Goal: Check status: Check status

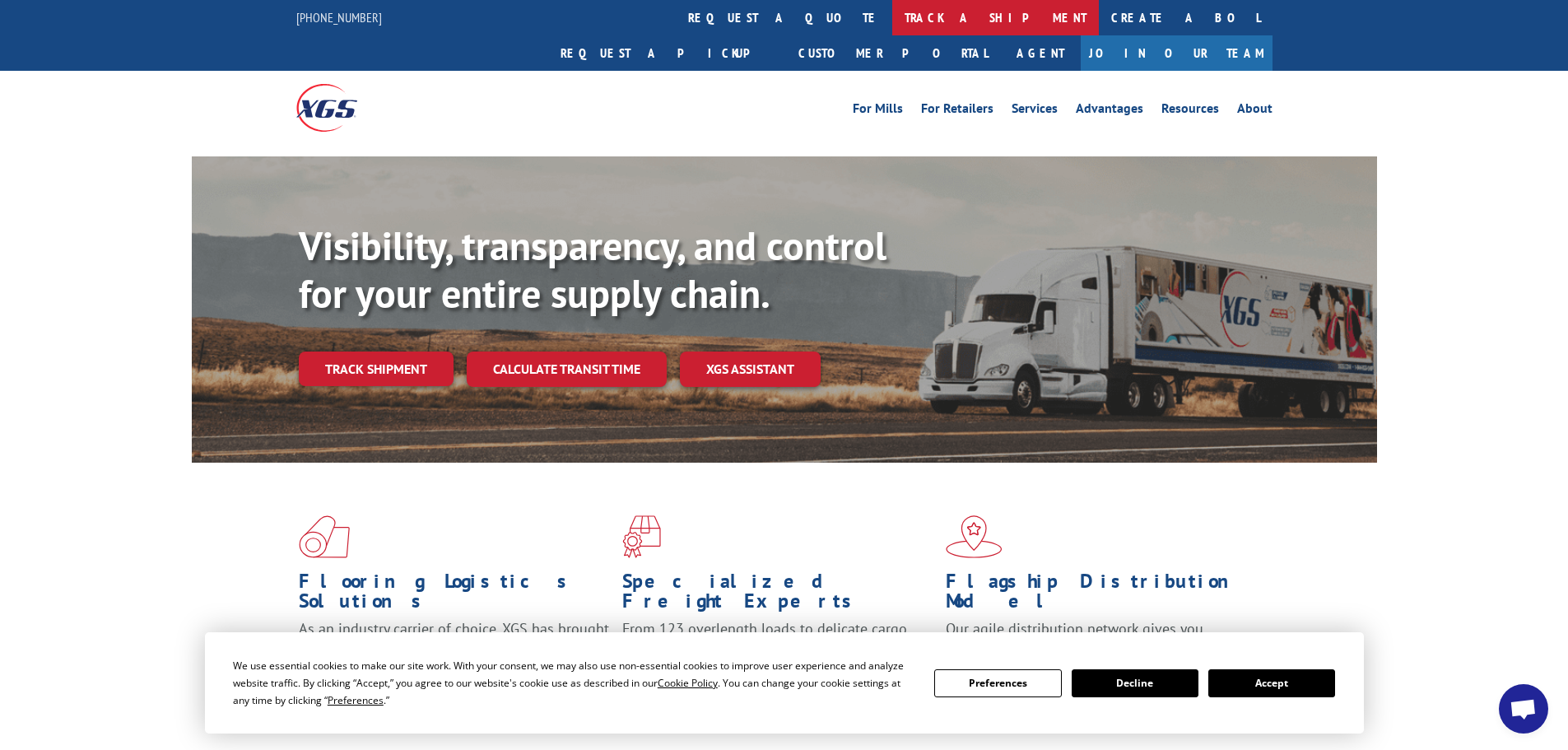
click at [892, 22] on link "track a shipment" at bounding box center [995, 17] width 206 height 35
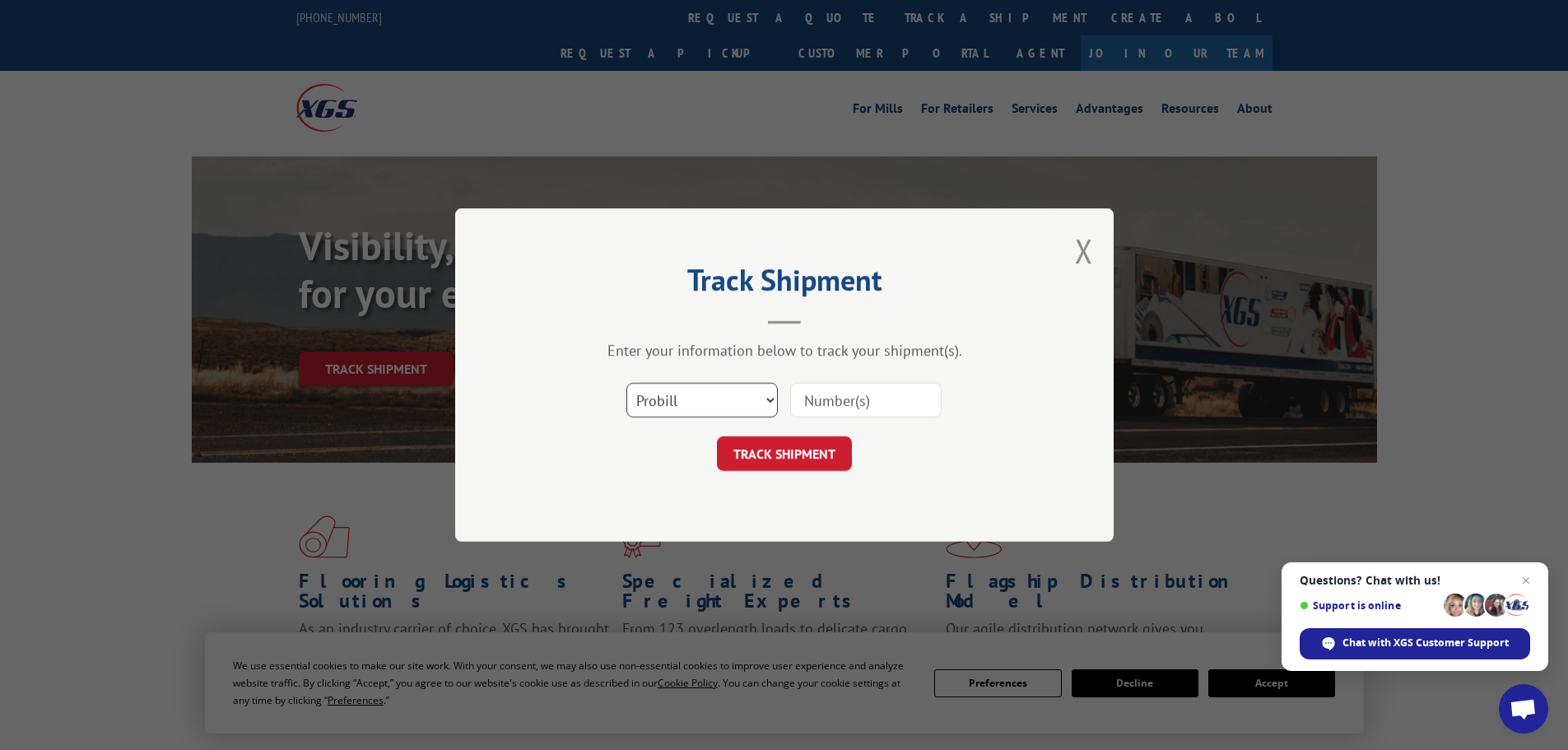
click at [722, 396] on select "Select category... Probill BOL PO" at bounding box center [702, 400] width 151 height 34
paste input "0802622481"
type input "0802622481"
click at [839, 446] on button "TRACK SHIPMENT" at bounding box center [784, 453] width 135 height 34
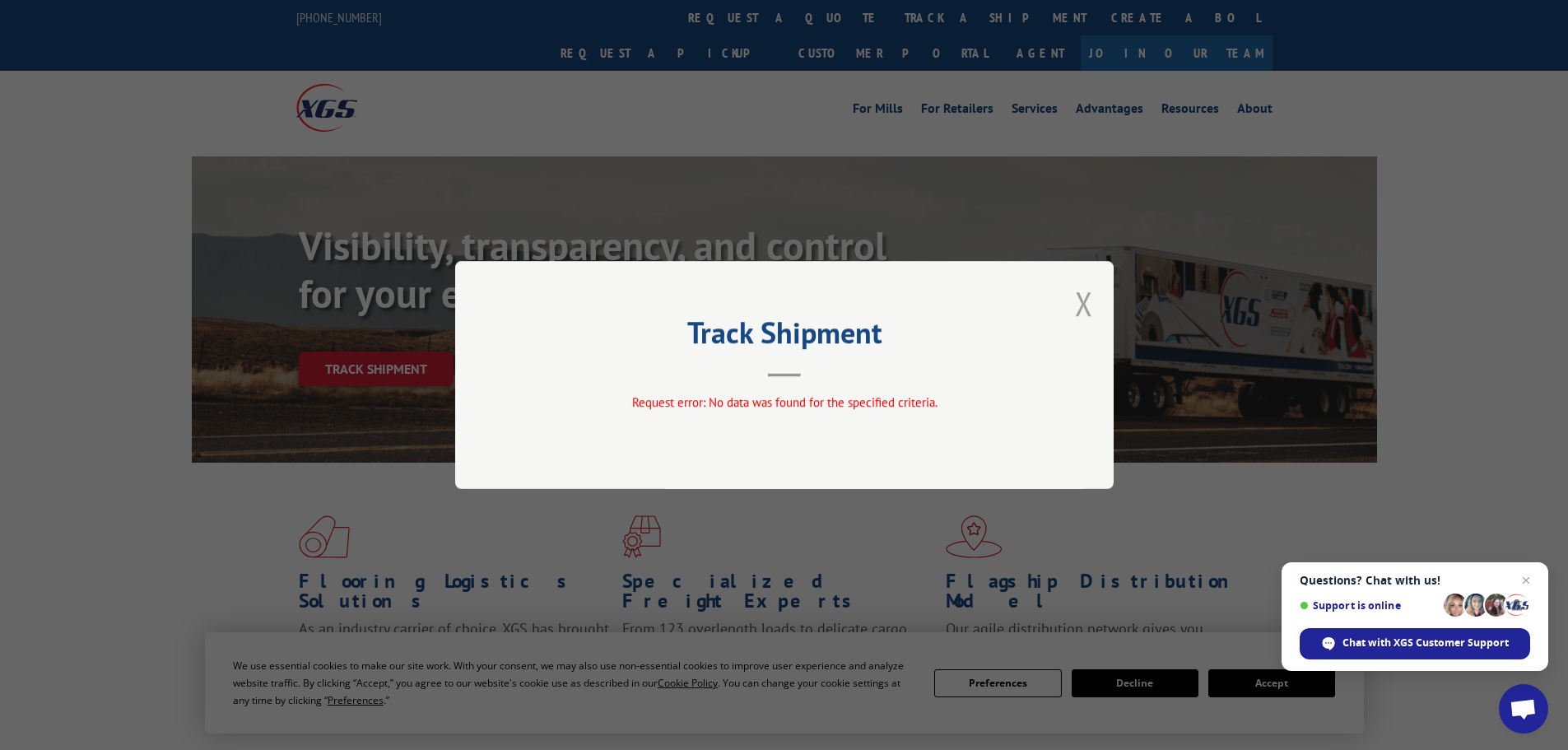
click at [1080, 305] on button "Close modal" at bounding box center [1084, 303] width 18 height 43
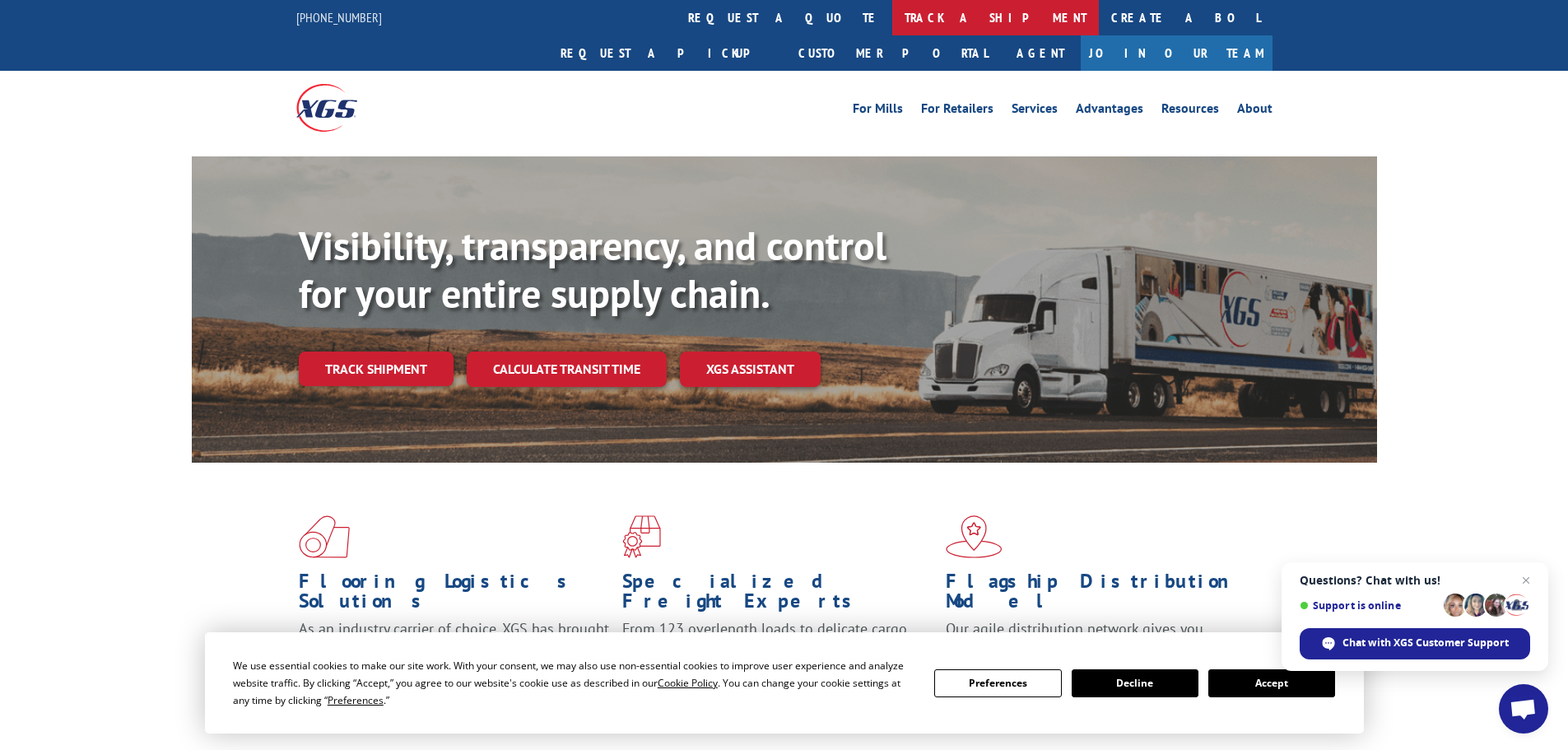
click at [892, 21] on link "track a shipment" at bounding box center [995, 17] width 206 height 35
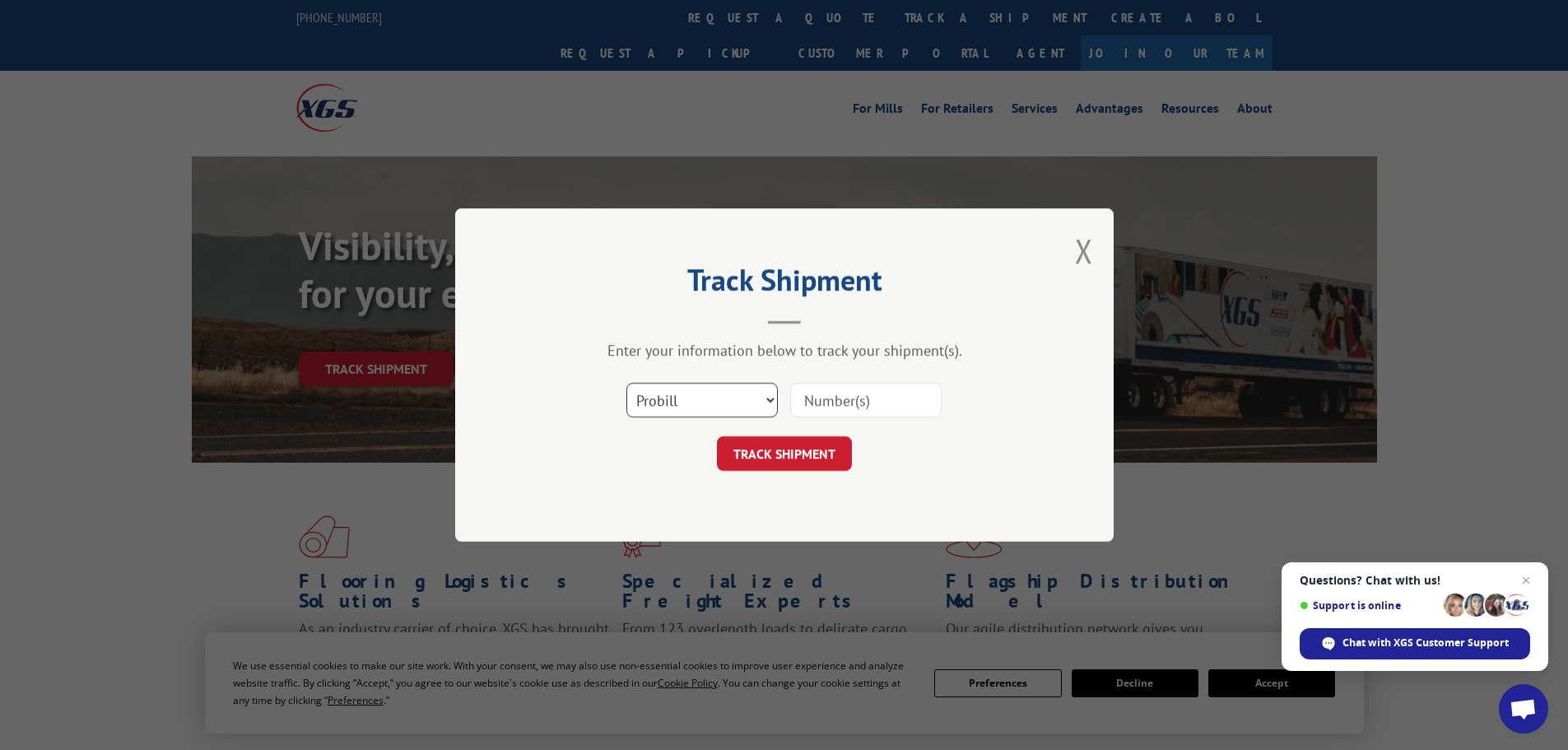
click at [684, 401] on select "Select category... Probill BOL PO" at bounding box center [702, 400] width 151 height 34
click at [626, 383] on select "Select category... Probill BOL PO" at bounding box center [702, 400] width 151 height 34
drag, startPoint x: 683, startPoint y: 393, endPoint x: 680, endPoint y: 402, distance: 9.5
click at [683, 394] on select "Select category... Probill BOL PO" at bounding box center [702, 400] width 151 height 34
select select "bol"
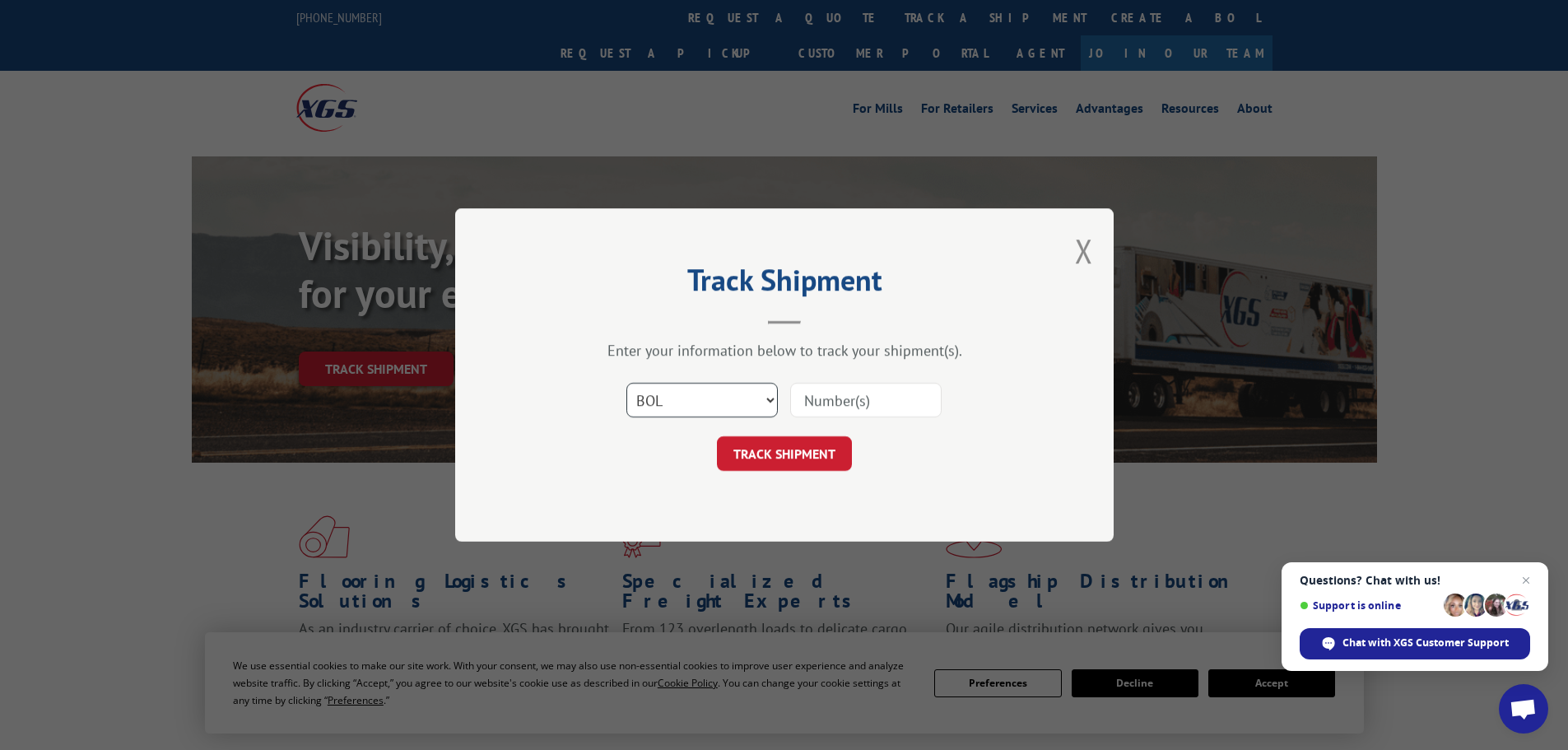
click at [626, 383] on select "Select category... Probill BOL PO" at bounding box center [702, 400] width 151 height 34
paste input "0802622481"
drag, startPoint x: 888, startPoint y: 403, endPoint x: 791, endPoint y: 403, distance: 97.0
click at [791, 403] on input "0802622481" at bounding box center [866, 400] width 151 height 34
type input "0802622481"
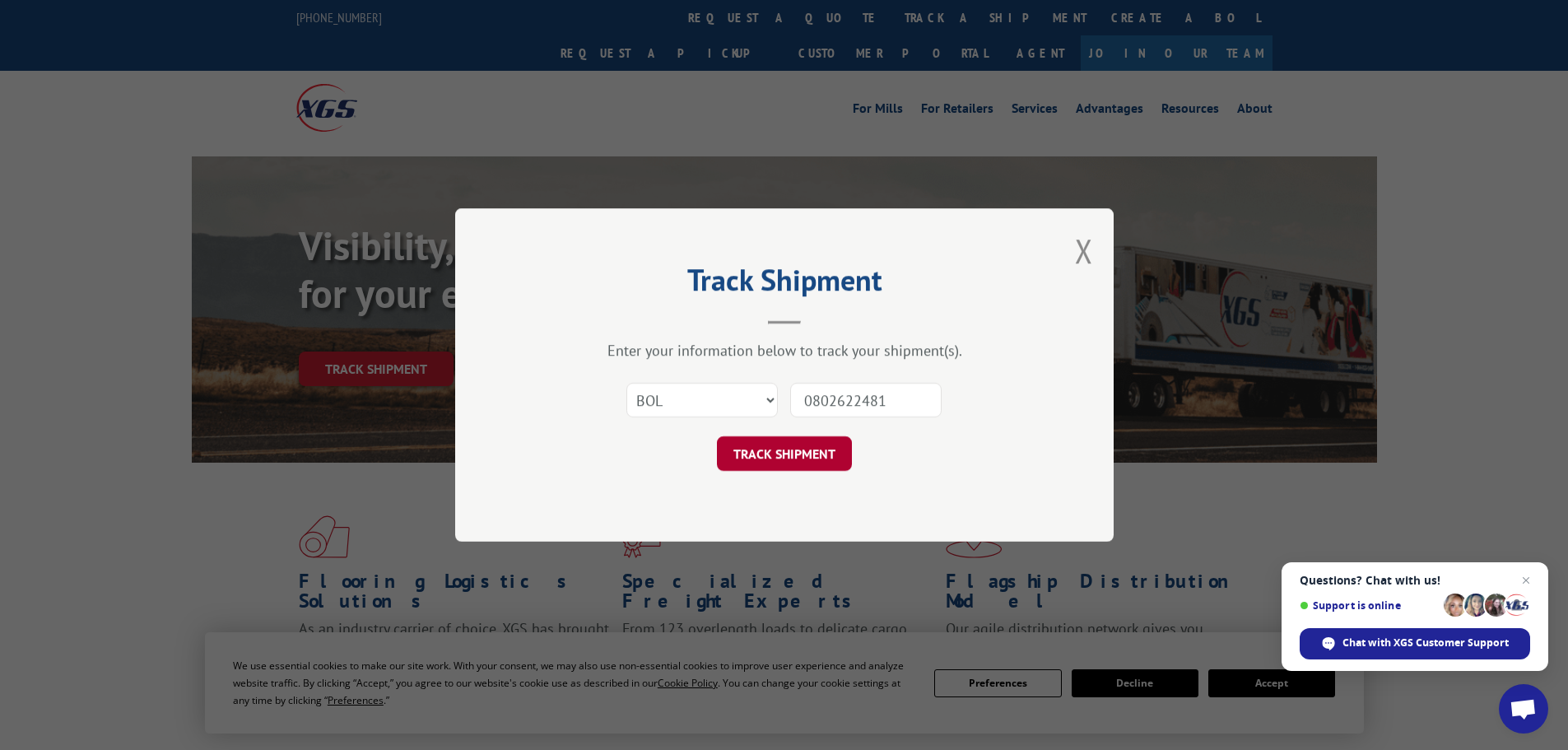
click at [800, 452] on button "TRACK SHIPMENT" at bounding box center [784, 453] width 135 height 34
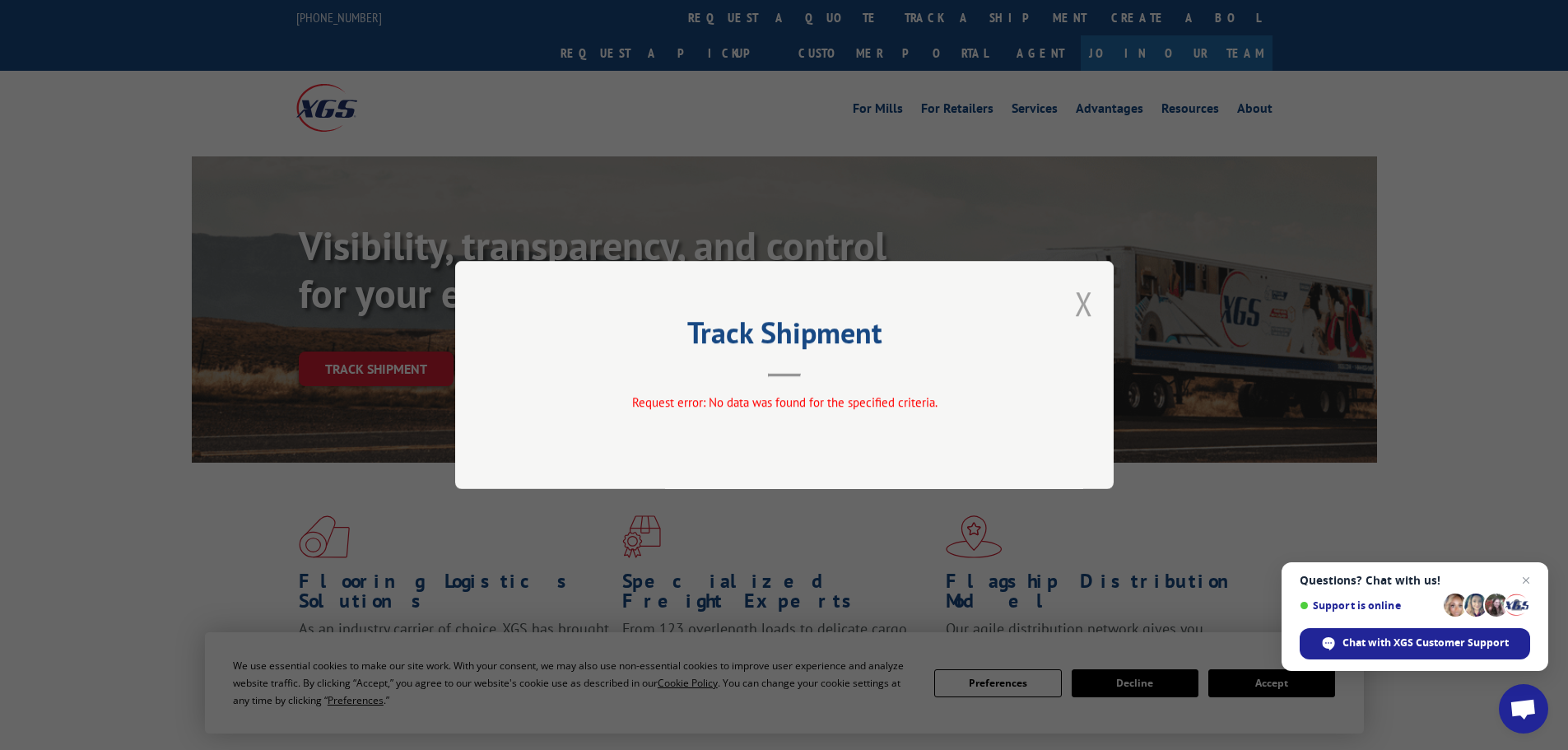
click at [1087, 317] on button "Close modal" at bounding box center [1084, 303] width 18 height 43
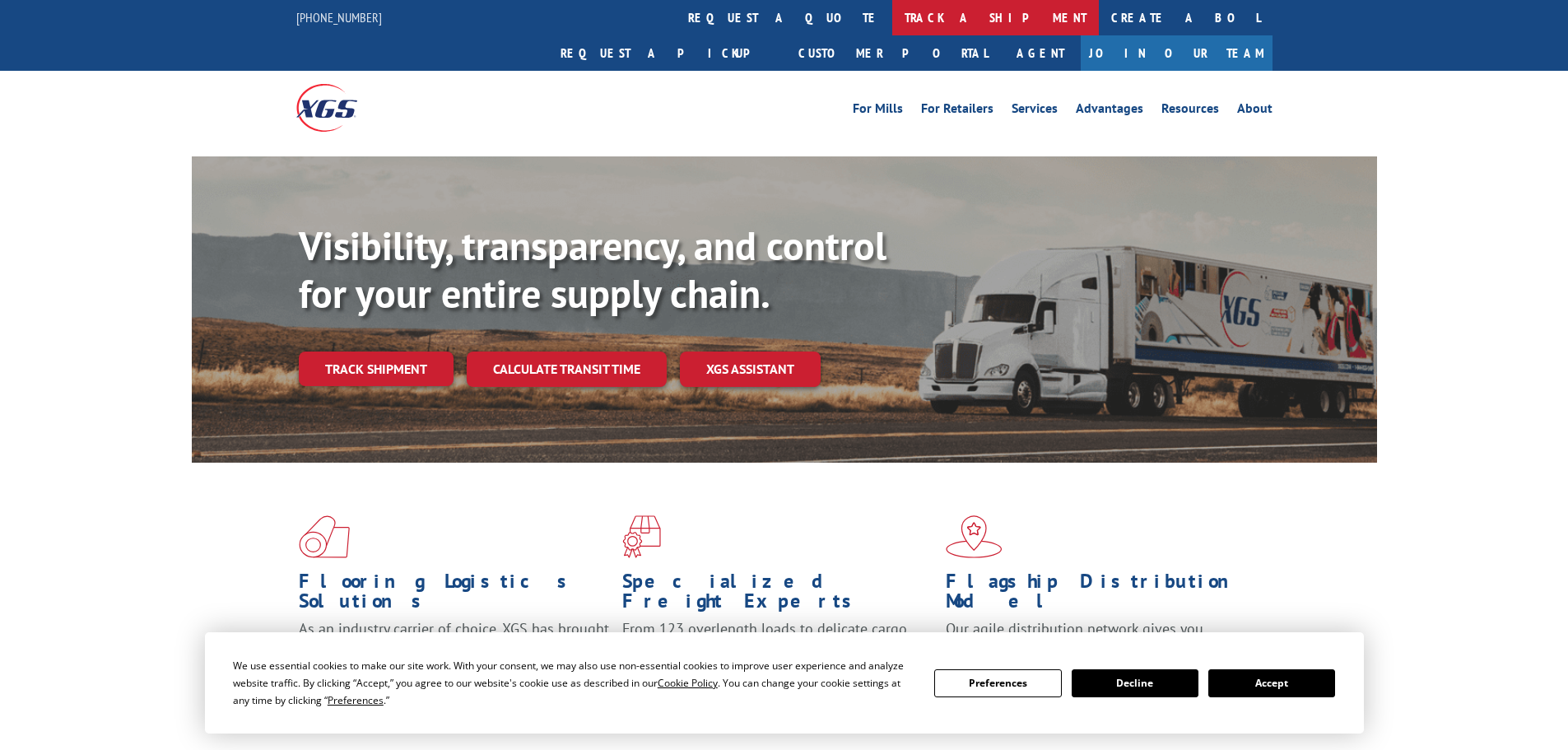
click at [892, 22] on link "track a shipment" at bounding box center [995, 17] width 206 height 35
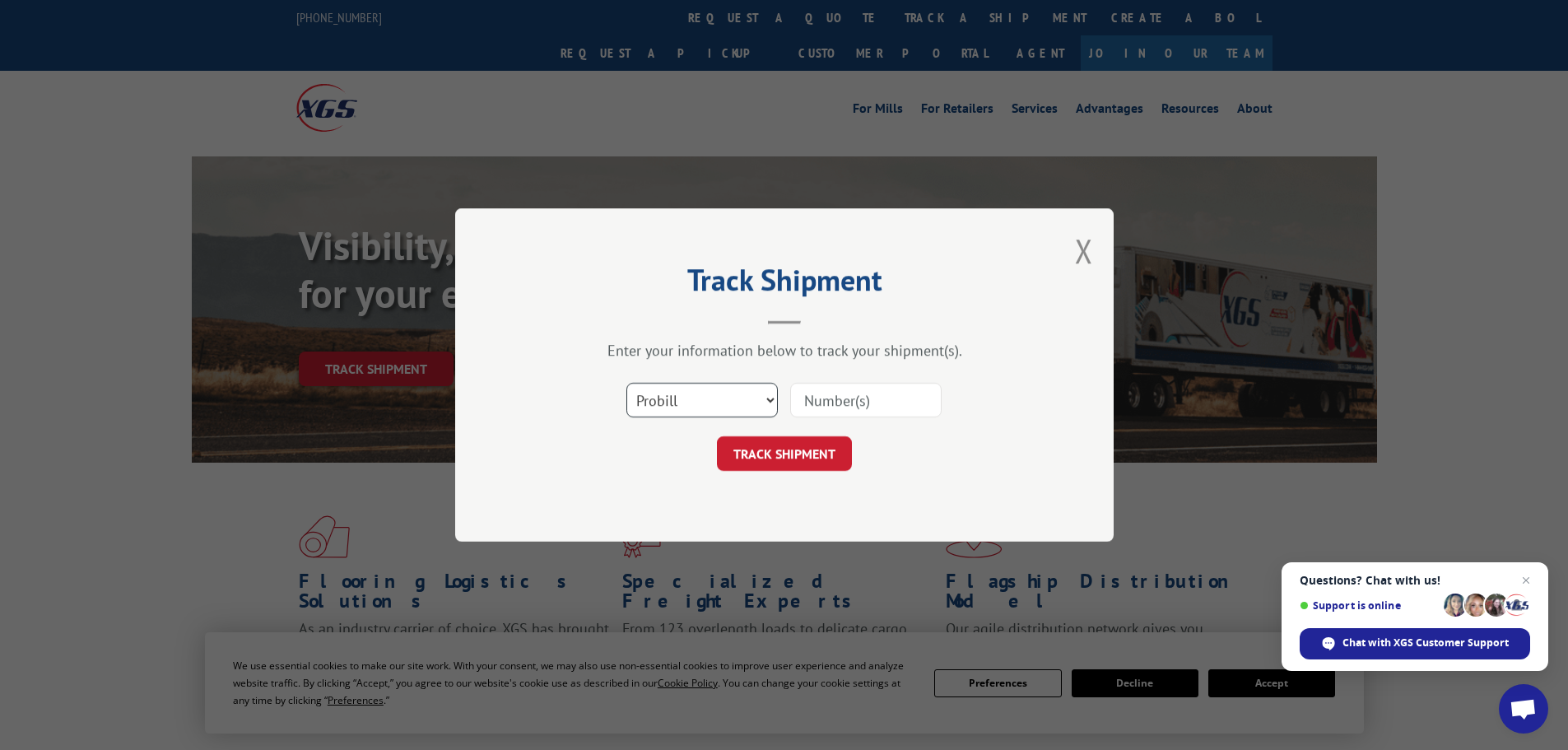
click at [760, 406] on select "Select category... Probill BOL PO" at bounding box center [702, 400] width 151 height 34
select select "bol"
click at [626, 383] on select "Select category... Probill BOL PO" at bounding box center [702, 400] width 151 height 34
paste input "6019473"
type input "6019473"
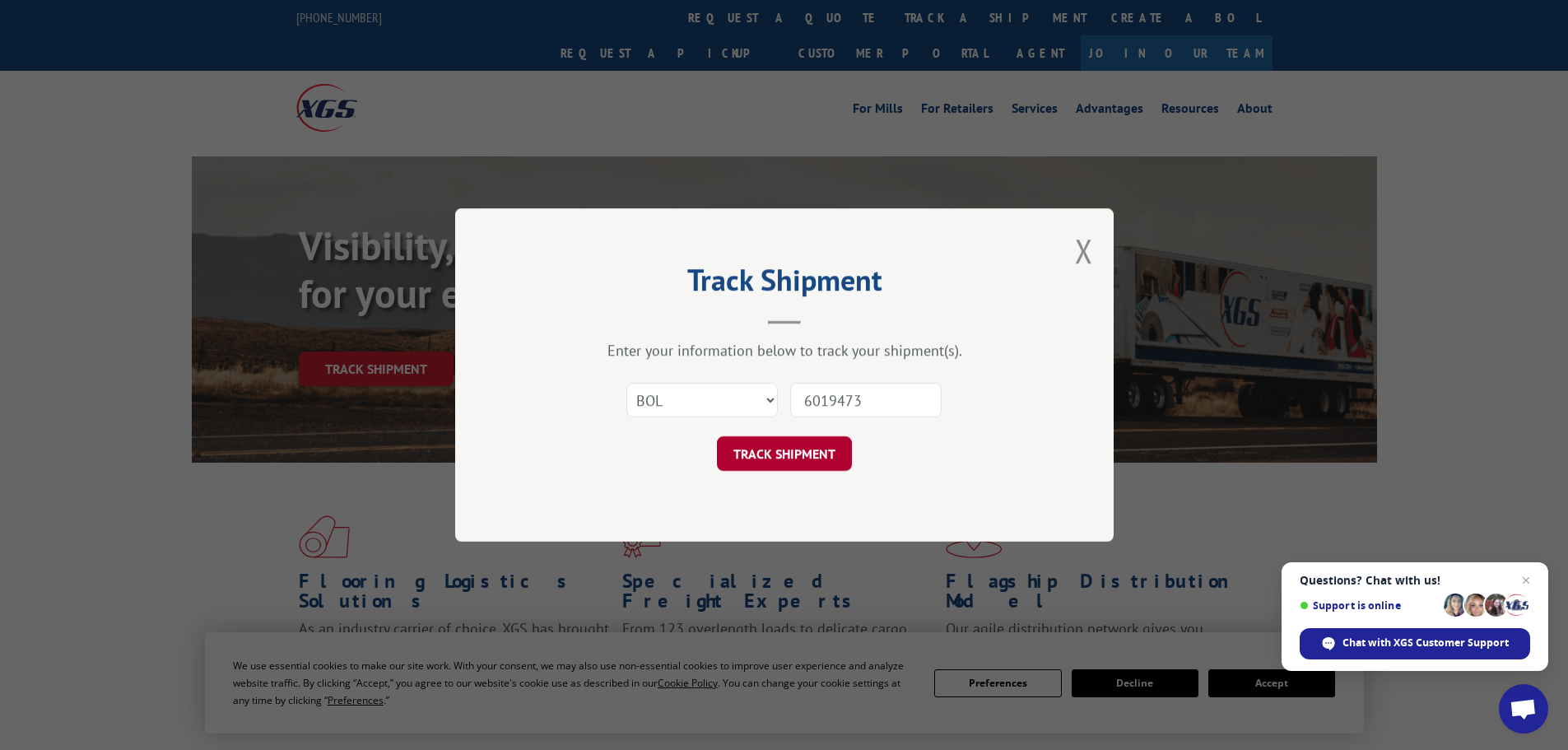
click at [837, 453] on button "TRACK SHIPMENT" at bounding box center [784, 453] width 135 height 34
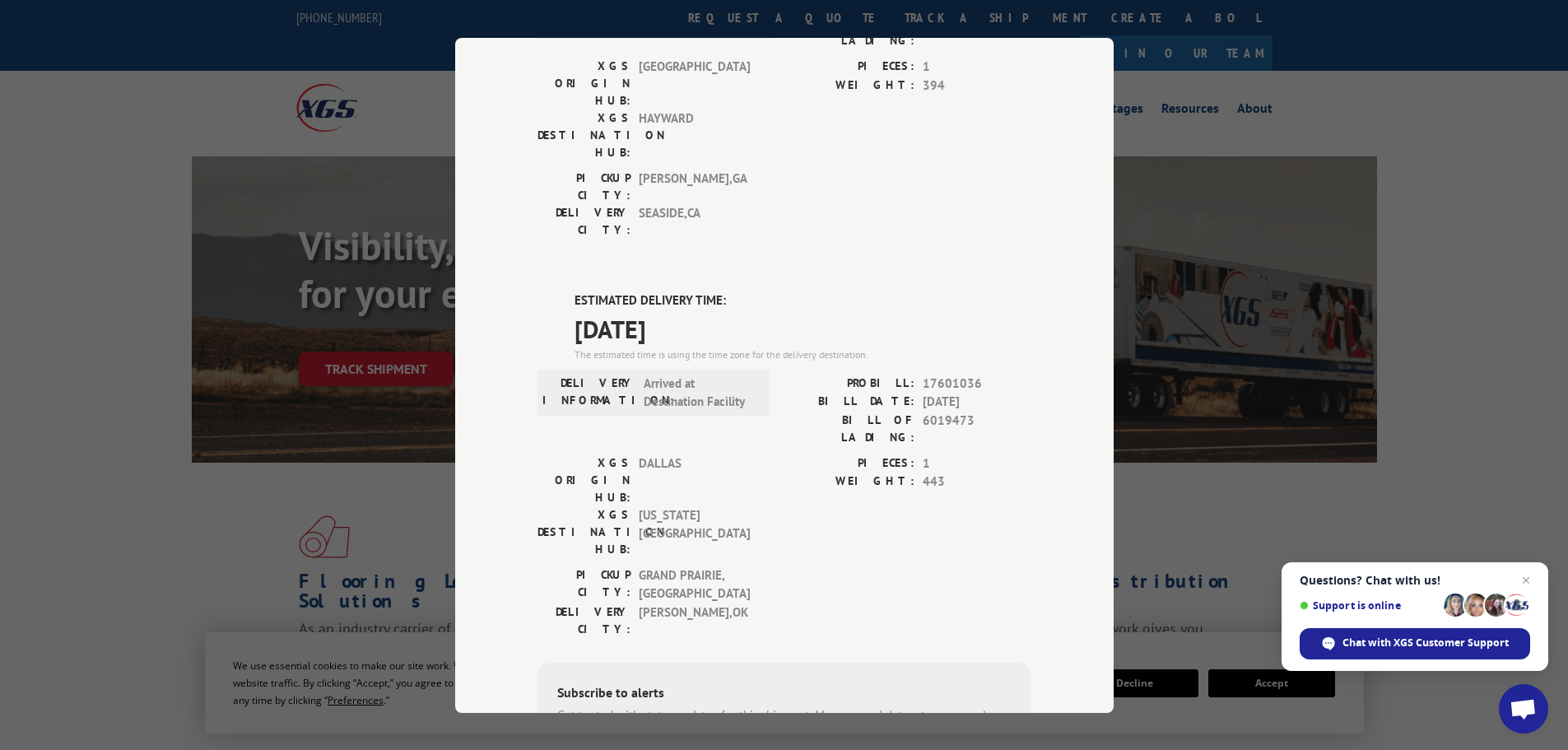
scroll to position [247, 0]
